Goal: Ask a question

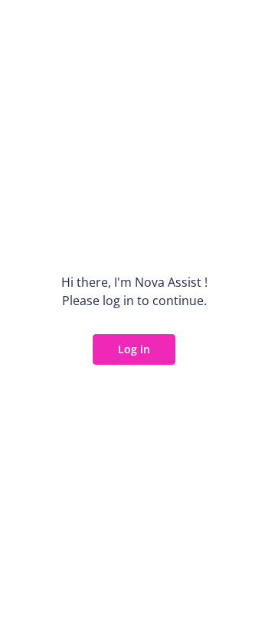
click at [151, 349] on button "Log in" at bounding box center [134, 349] width 83 height 31
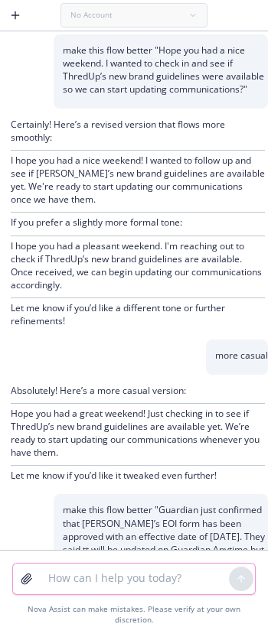
click at [109, 585] on textarea at bounding box center [134, 579] width 190 height 31
paste textarea "Can you please confirm if the certificate booklet you sent is the 2025 document…"
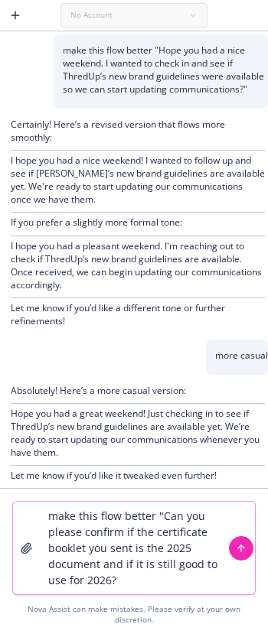
type textarea "make this flow better "Can you please confirm if the certificate booklet you se…"
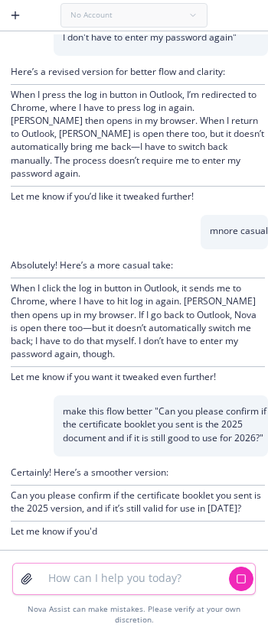
scroll to position [2450, 0]
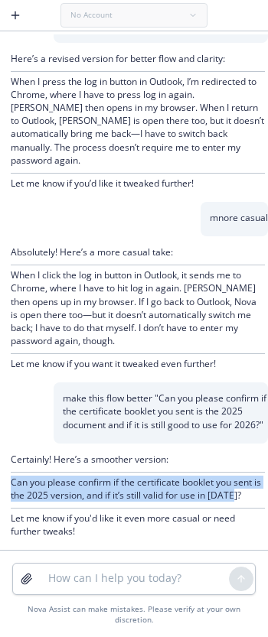
drag, startPoint x: 75, startPoint y: 525, endPoint x: 0, endPoint y: 489, distance: 83.4
click at [0, 489] on div "Certainly! Here’s a smoother version: Can you please confirm if the certificate…" at bounding box center [134, 497] width 268 height 107
copy p "Can you please confirm if the certificate booklet you sent is the 2025 version,…"
